Goal: Transaction & Acquisition: Purchase product/service

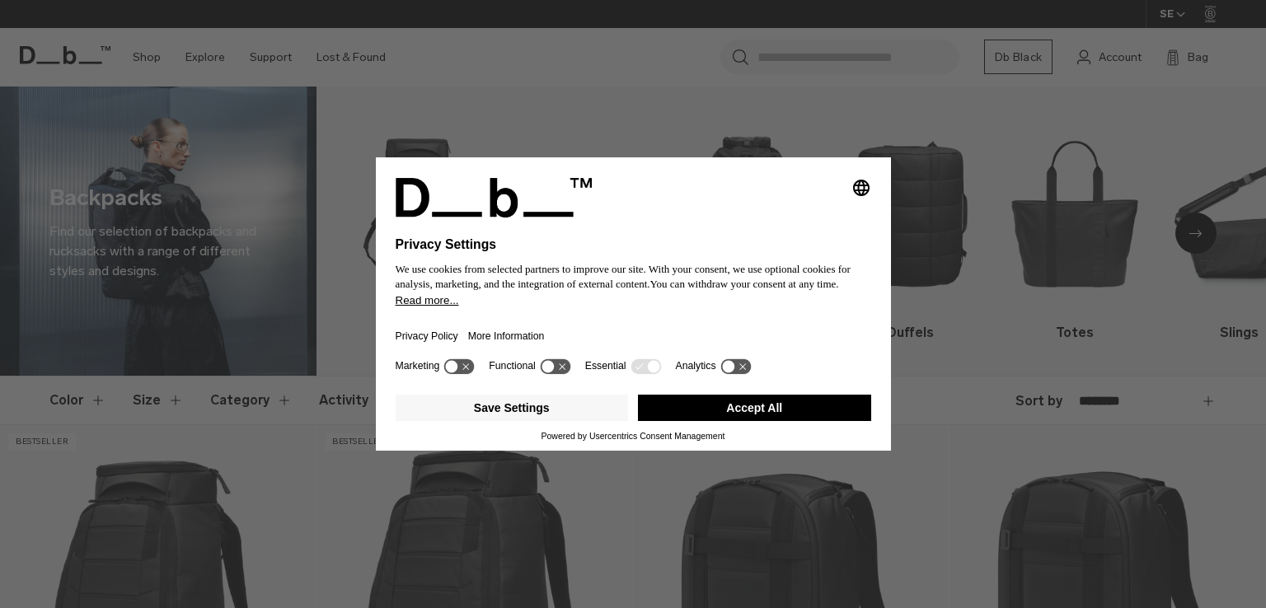
click at [736, 410] on button "Accept All" at bounding box center [754, 408] width 233 height 26
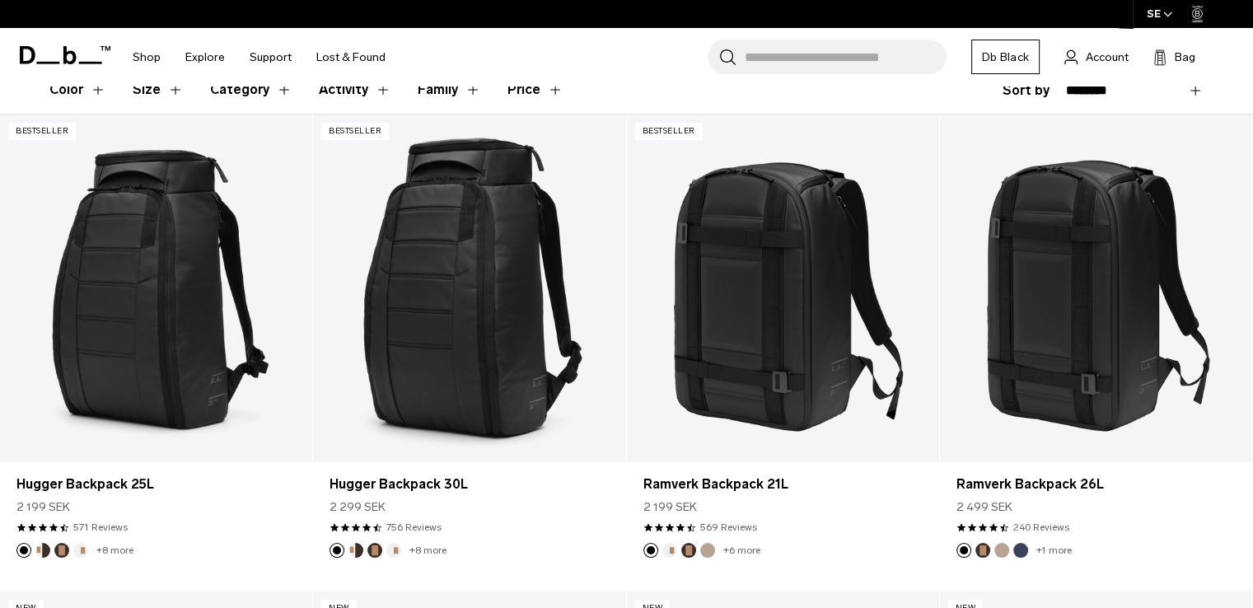
scroll to position [309, 0]
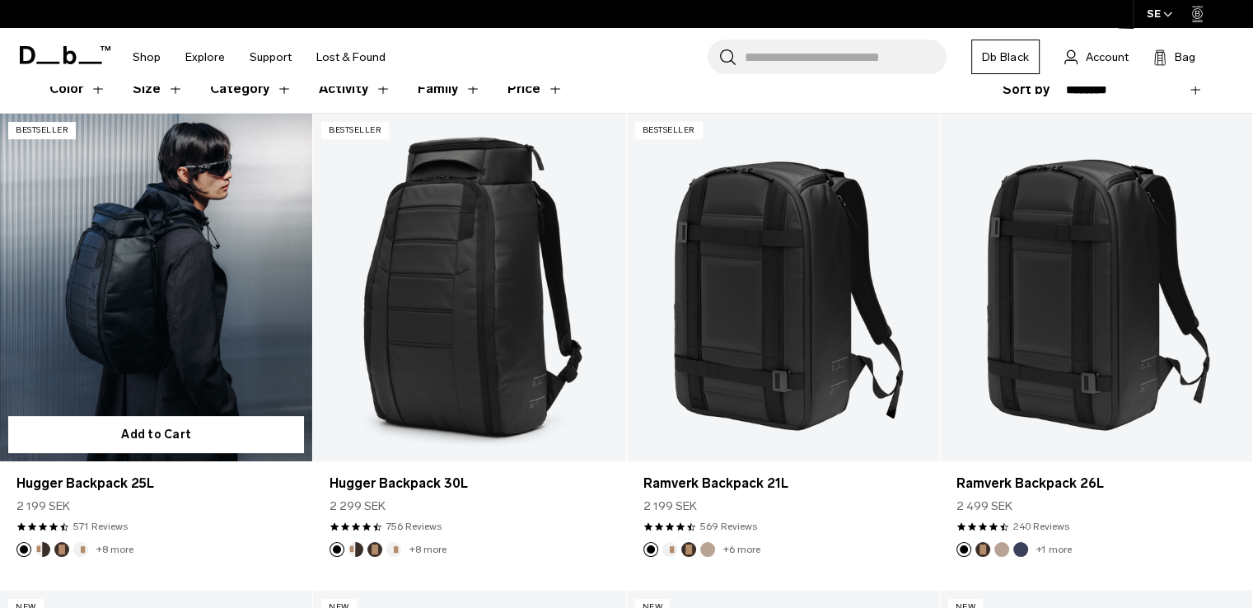
click at [120, 354] on link "Hugger Backpack 25L" at bounding box center [156, 287] width 312 height 347
